Goal: Information Seeking & Learning: Learn about a topic

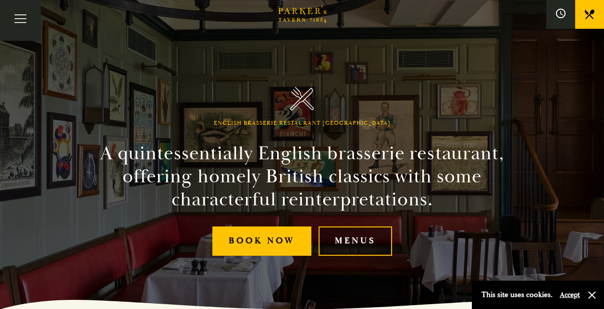
click at [363, 243] on link "Menus" at bounding box center [356, 241] width 74 height 29
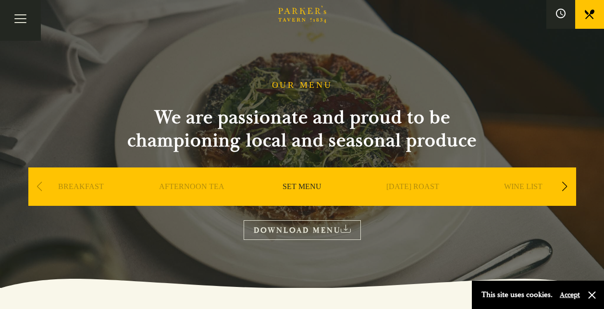
click at [571, 292] on button "Accept" at bounding box center [570, 295] width 20 height 9
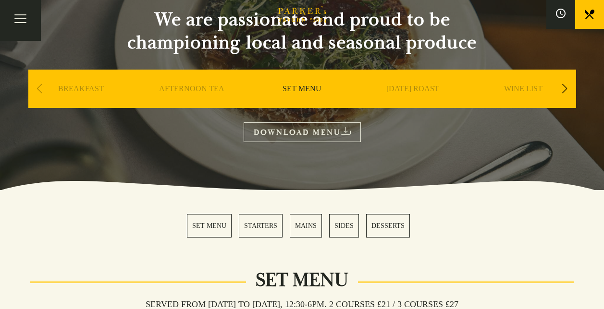
scroll to position [144, 0]
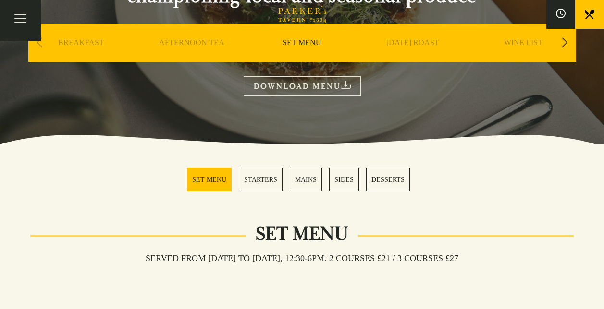
click at [270, 181] on link "STARTERS" at bounding box center [261, 180] width 44 height 24
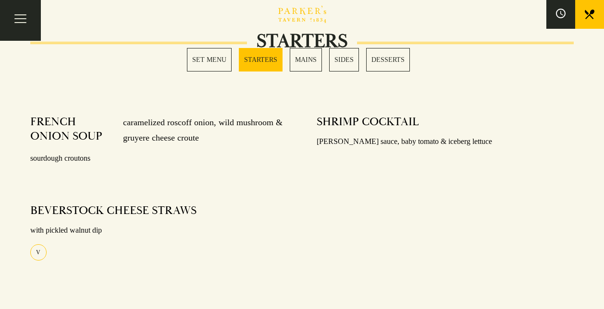
scroll to position [475, 0]
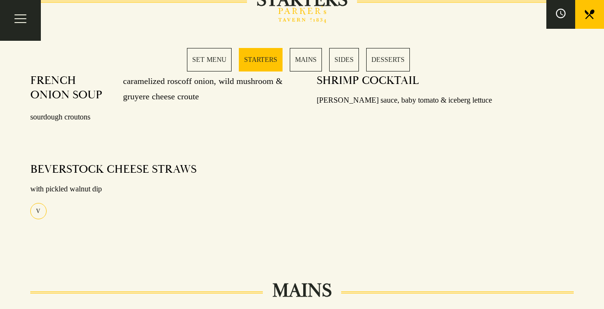
click at [306, 55] on link "MAINS" at bounding box center [306, 60] width 32 height 24
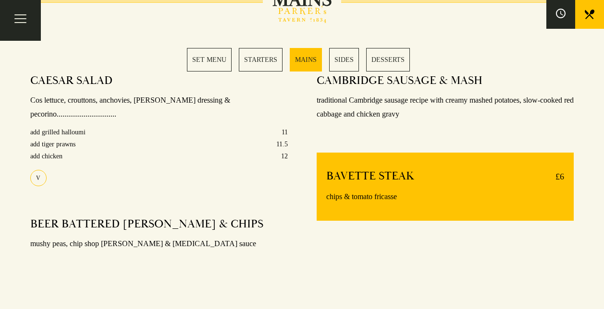
scroll to position [766, 0]
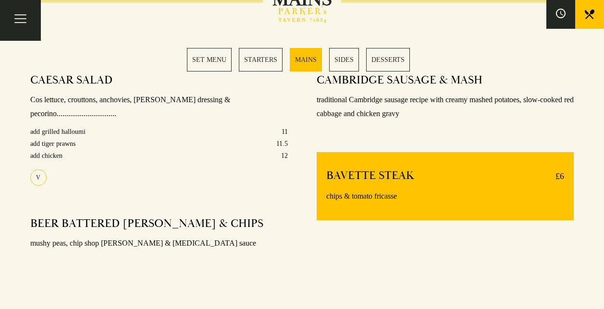
click at [347, 61] on link "SIDES" at bounding box center [344, 60] width 30 height 24
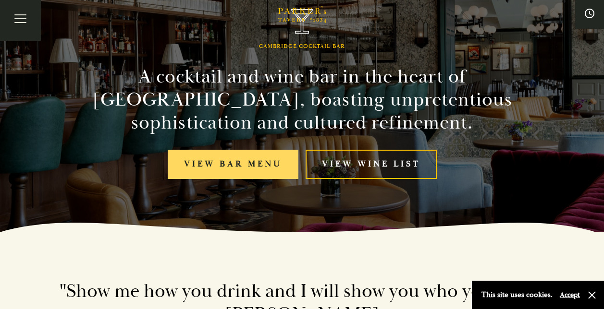
scroll to position [96, 0]
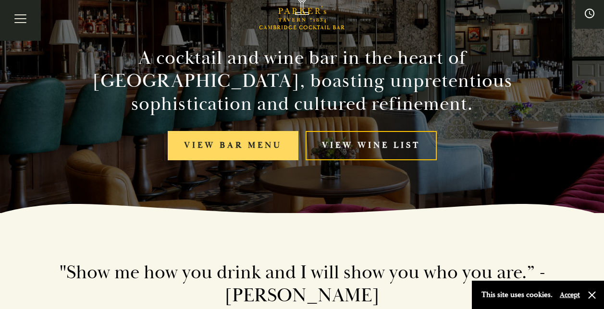
click at [245, 142] on link "View bar menu" at bounding box center [233, 145] width 131 height 29
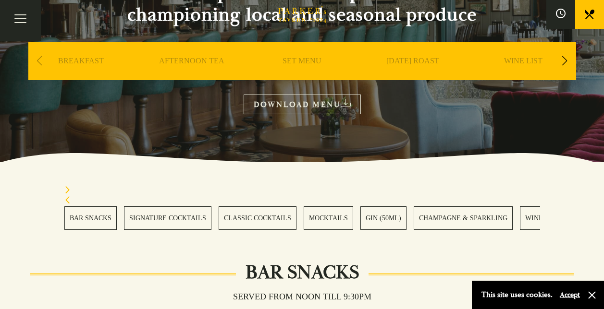
scroll to position [144, 0]
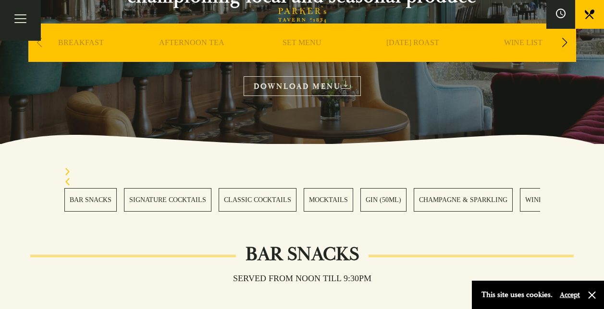
click at [91, 197] on link "BAR SNACKS" at bounding box center [90, 200] width 52 height 24
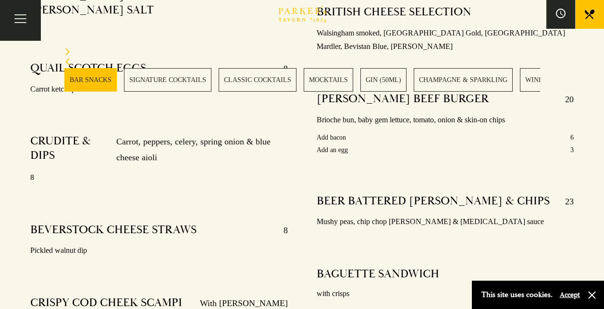
scroll to position [591, 0]
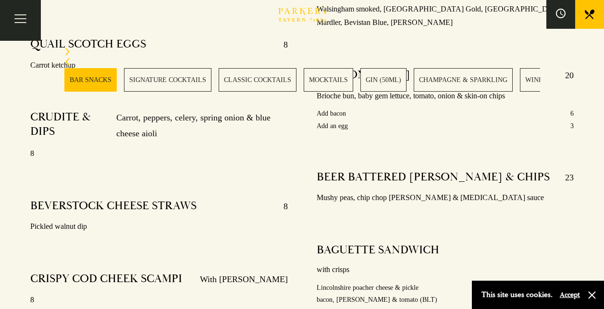
click at [569, 293] on button "Accept" at bounding box center [570, 295] width 20 height 9
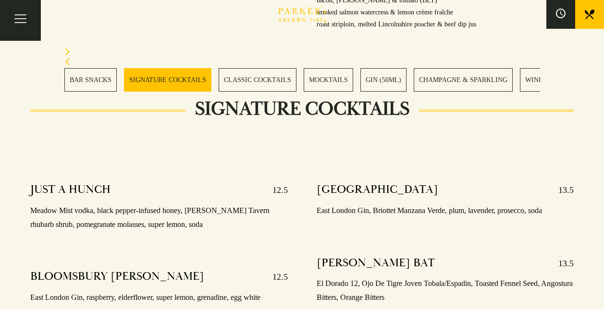
scroll to position [880, 0]
